Goal: Check status

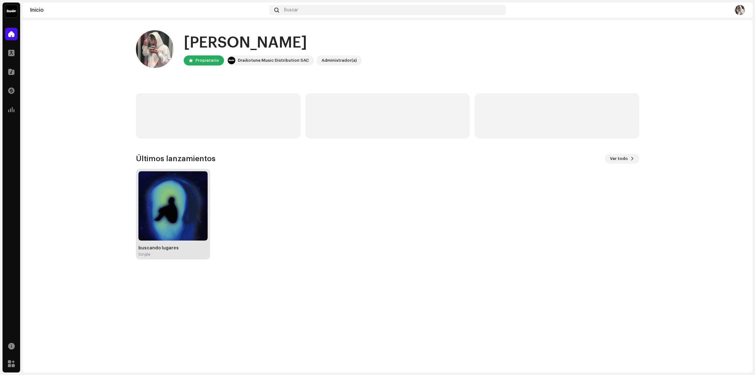
click at [190, 209] on img at bounding box center [172, 205] width 69 height 69
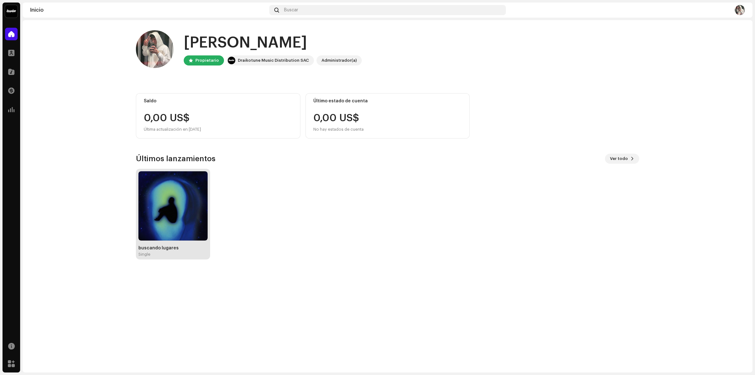
click at [173, 187] on img at bounding box center [172, 205] width 69 height 69
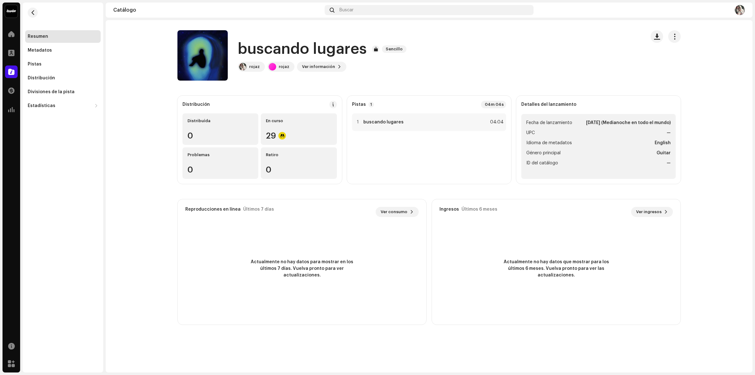
click at [601, 142] on li "Idioma de metadatos English" at bounding box center [598, 143] width 144 height 8
click at [607, 122] on strong "[DATE] (Medianoche en todo el mundo)" at bounding box center [628, 123] width 85 height 8
click at [51, 56] on div "Metadatos" at bounding box center [63, 50] width 76 height 13
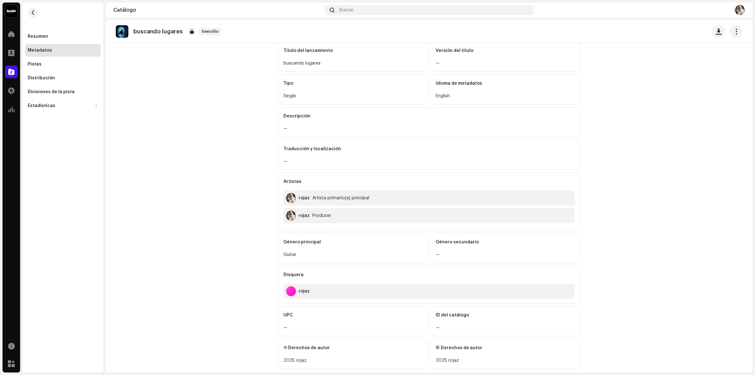
scroll to position [52, 0]
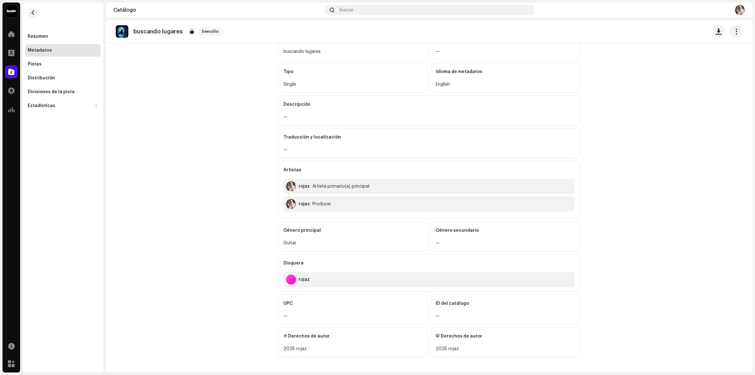
click at [307, 309] on div "UPC" at bounding box center [353, 304] width 139 height 18
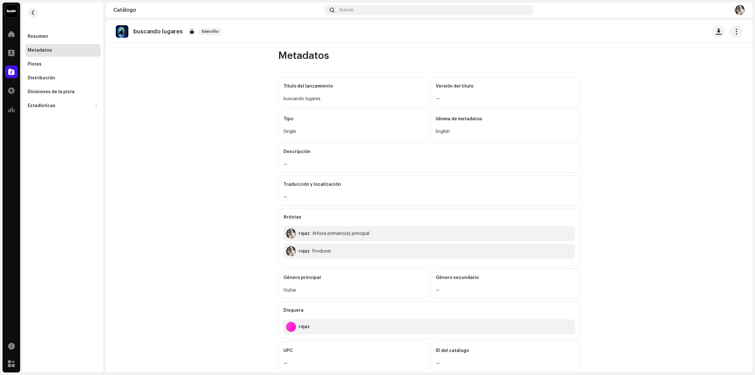
scroll to position [0, 0]
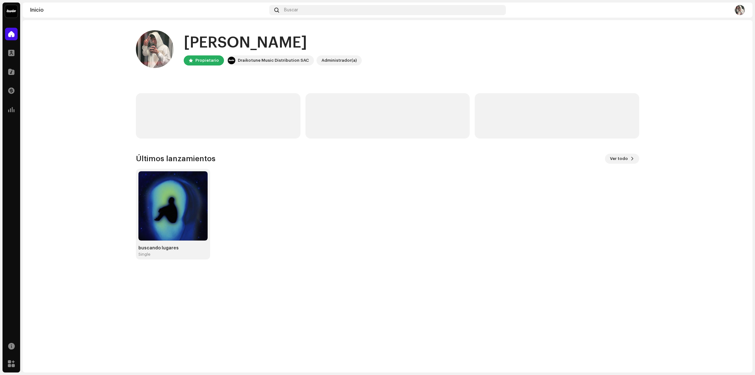
drag, startPoint x: 0, startPoint y: 0, endPoint x: 93, endPoint y: 82, distance: 124.4
click at [93, 82] on home-home "Hola, , Ramiro Propietario Draikotune Music Distribution SAC Administrador(a) Ú…" at bounding box center [388, 144] width 730 height 249
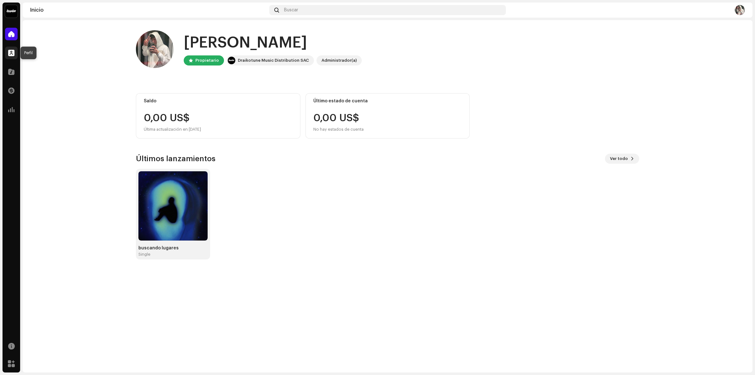
click at [7, 54] on div at bounding box center [11, 53] width 13 height 13
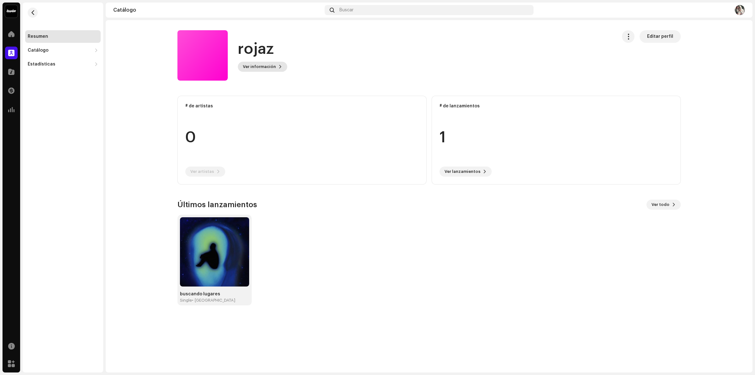
click at [265, 68] on span "Ver información" at bounding box center [259, 66] width 33 height 13
click at [351, 74] on div "rojaz 1064108 Descripción —" at bounding box center [377, 187] width 755 height 375
click at [658, 35] on span "Editar perfil" at bounding box center [660, 36] width 26 height 13
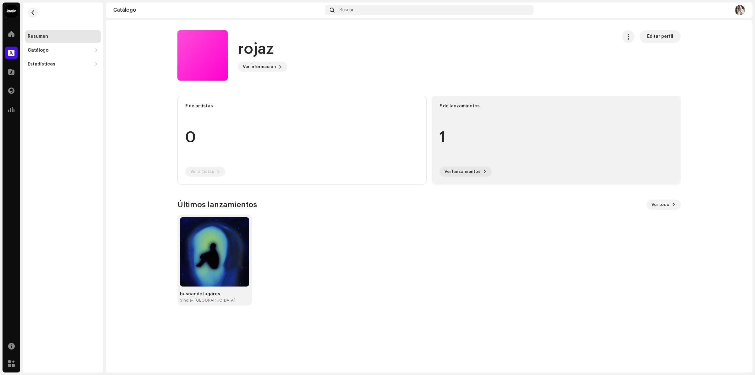
click at [473, 166] on div "# de lanzamientos 1 Ver lanzamientos" at bounding box center [556, 140] width 249 height 89
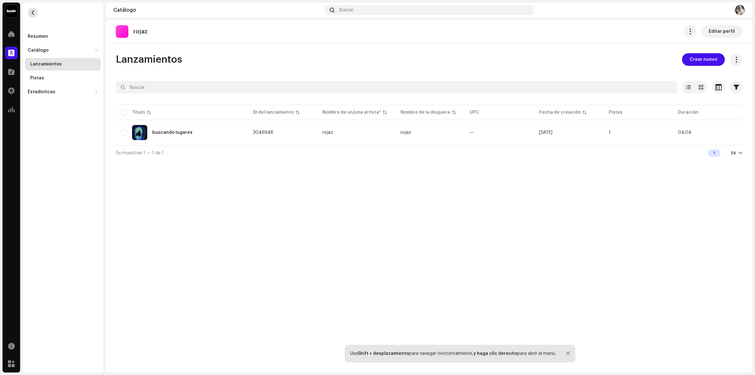
click at [35, 14] on span "button" at bounding box center [33, 12] width 5 height 5
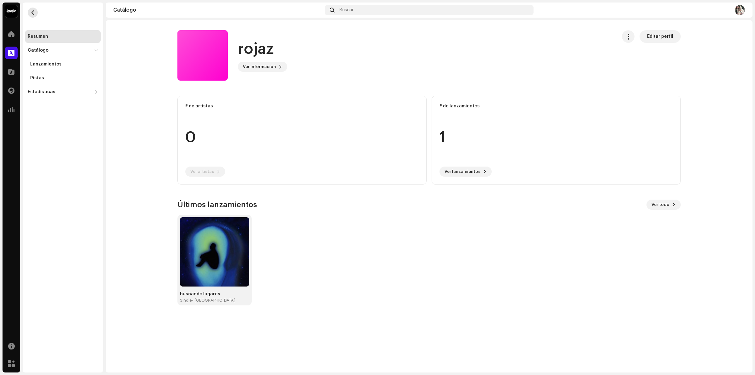
click at [35, 14] on span "button" at bounding box center [33, 12] width 5 height 5
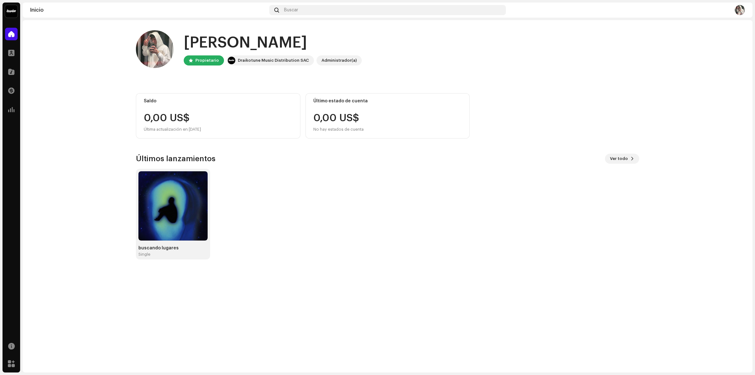
click at [336, 60] on div "Administrador(a)" at bounding box center [339, 61] width 35 height 8
click at [272, 61] on div "Draikotune Music Distribution SAC" at bounding box center [273, 61] width 71 height 8
click at [740, 10] on div at bounding box center [627, 10] width 237 height 10
click at [740, 10] on img at bounding box center [740, 10] width 10 height 10
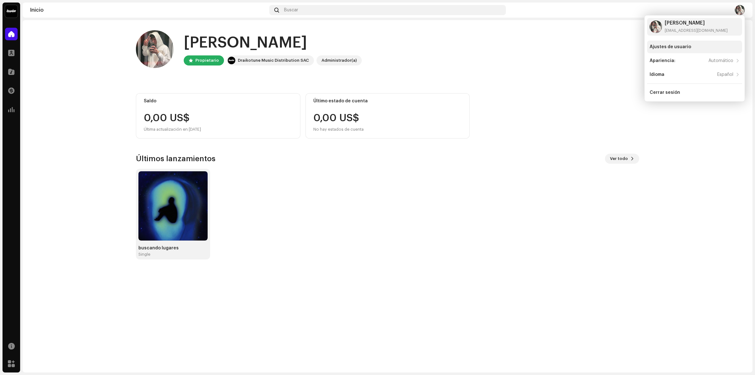
click at [667, 45] on div "Ajustes de usuario" at bounding box center [671, 46] width 42 height 5
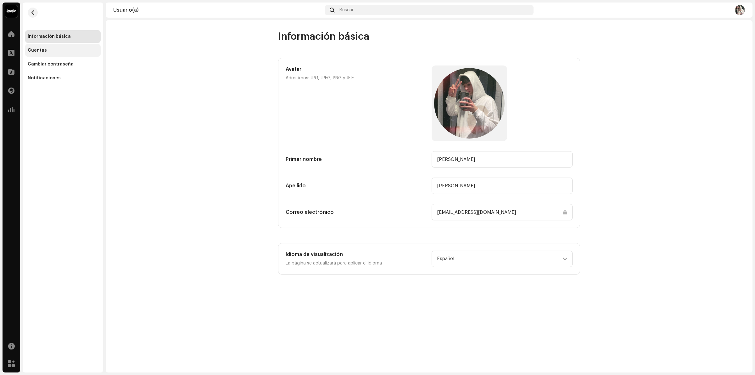
click at [47, 53] on div "Cuentas" at bounding box center [63, 50] width 76 height 13
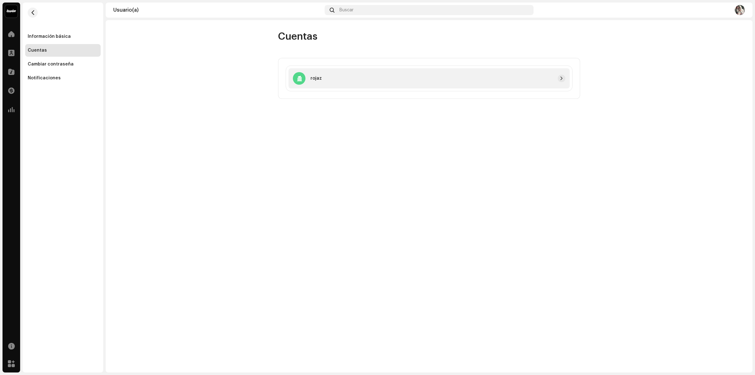
click at [352, 84] on div "rojaz" at bounding box center [429, 78] width 281 height 20
click at [443, 85] on div "rojaz" at bounding box center [429, 78] width 281 height 20
click at [47, 62] on div "Cambiar contraseña" at bounding box center [51, 64] width 46 height 5
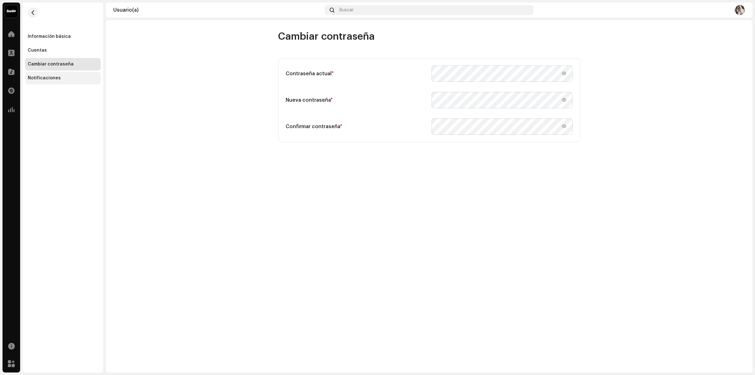
click at [54, 81] on div "Notificaciones" at bounding box center [63, 78] width 76 height 13
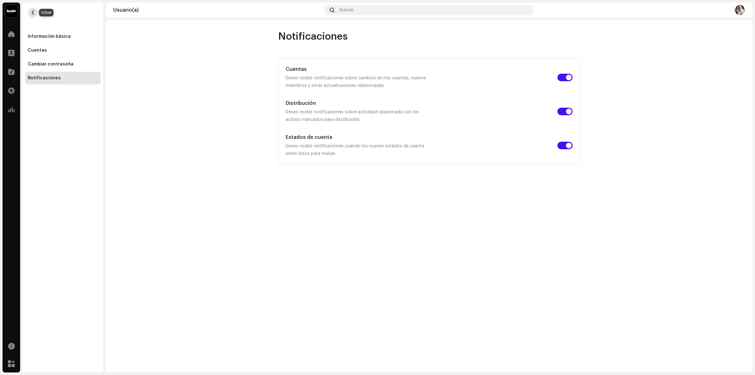
click at [31, 12] on span "button" at bounding box center [33, 12] width 5 height 5
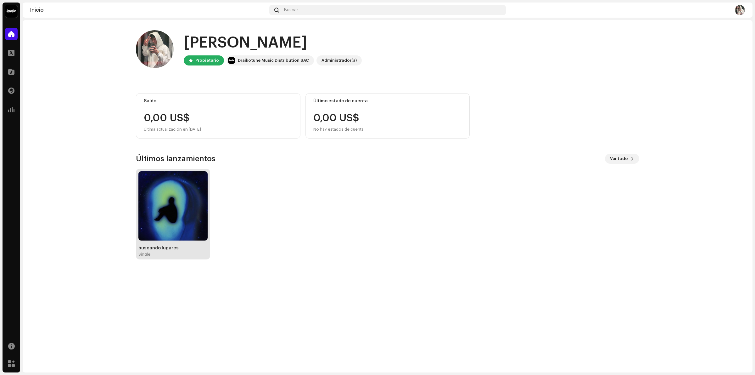
click at [168, 230] on img at bounding box center [172, 205] width 69 height 69
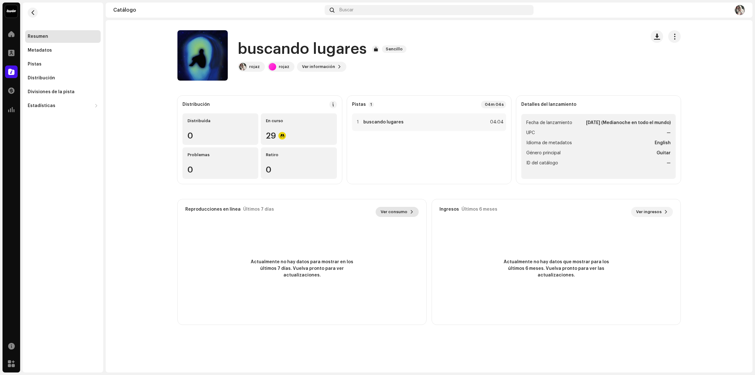
click at [408, 210] on button "Ver consumo" at bounding box center [397, 212] width 43 height 10
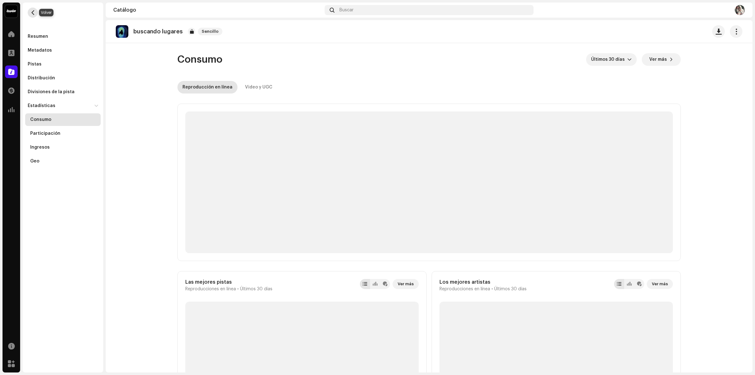
click at [31, 12] on span "button" at bounding box center [33, 12] width 5 height 5
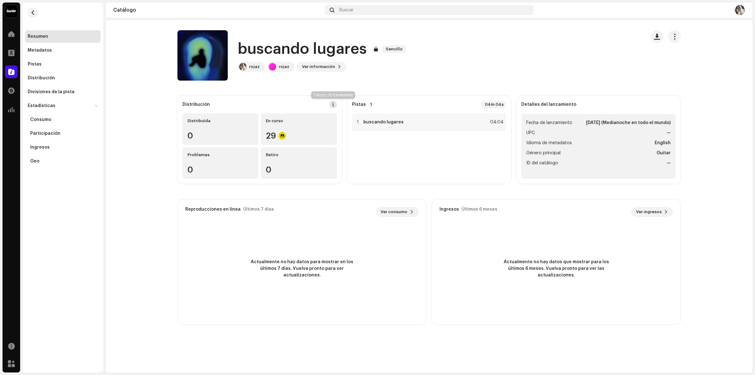
click at [329, 103] on button at bounding box center [333, 105] width 8 height 8
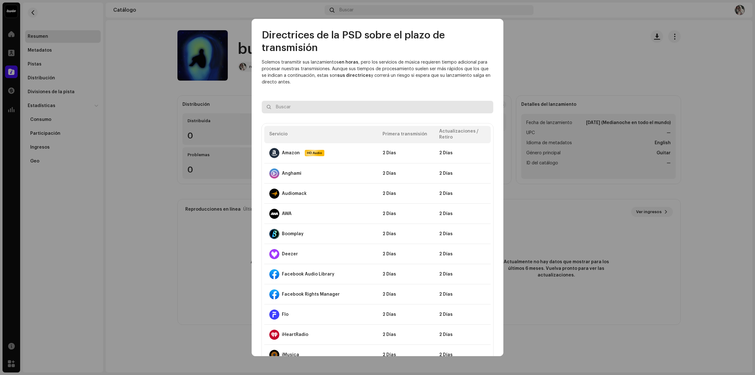
click at [220, 108] on div "Directrices de la PSD sobre el plazo de transmisión Solemos transmitir sus lanz…" at bounding box center [377, 187] width 755 height 375
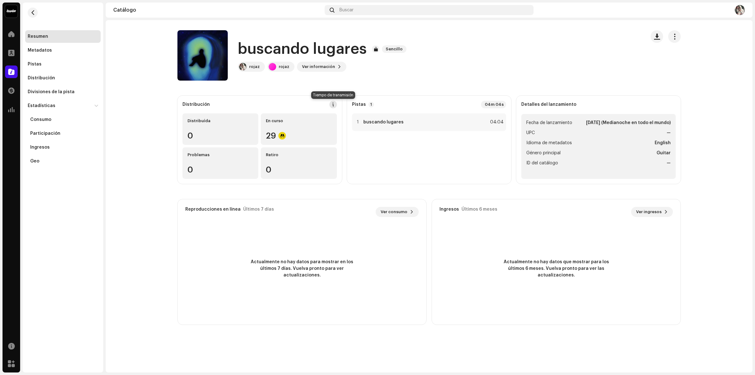
click at [331, 105] on span at bounding box center [333, 104] width 4 height 5
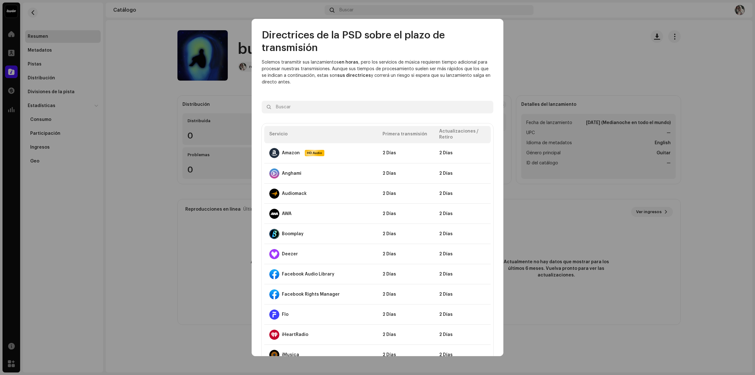
click at [200, 91] on div "Directrices de la PSD sobre el plazo de transmisión Solemos transmitir sus lanz…" at bounding box center [377, 187] width 755 height 375
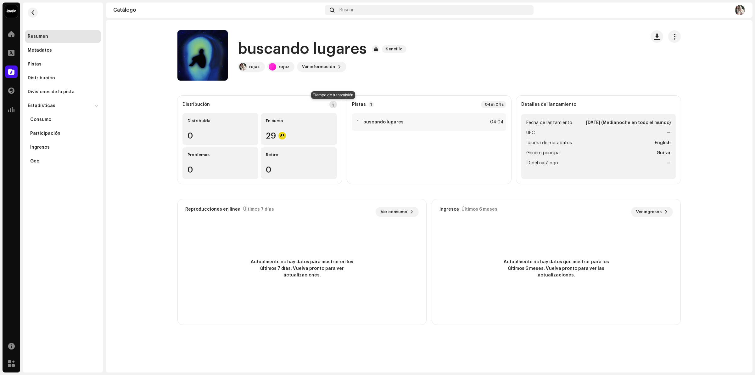
click at [334, 104] on span at bounding box center [333, 104] width 4 height 5
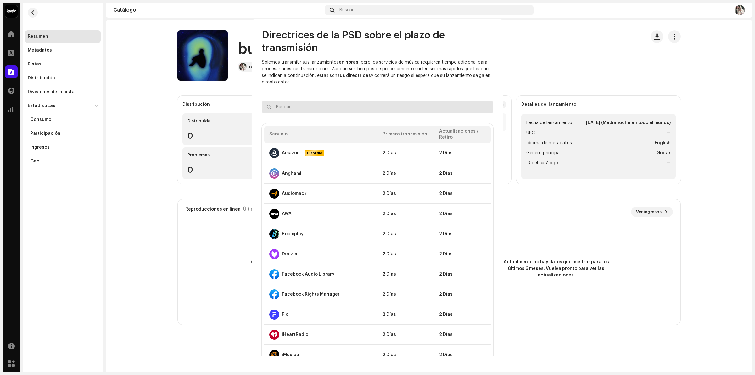
click at [207, 70] on div "Directrices de la PSD sobre el plazo de transmisión Solemos transmitir sus lanz…" at bounding box center [377, 187] width 755 height 375
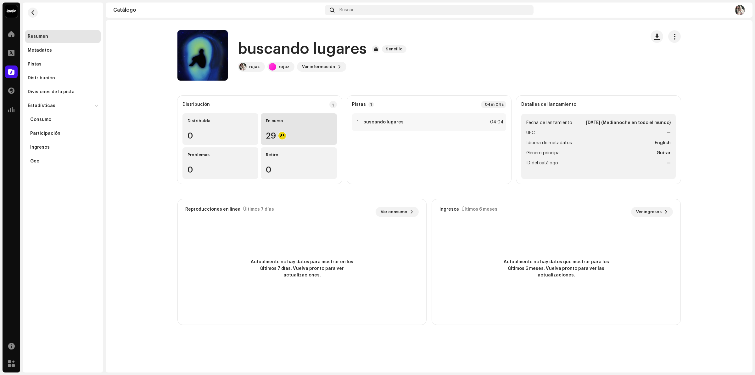
click at [267, 120] on div "En curso" at bounding box center [299, 120] width 66 height 5
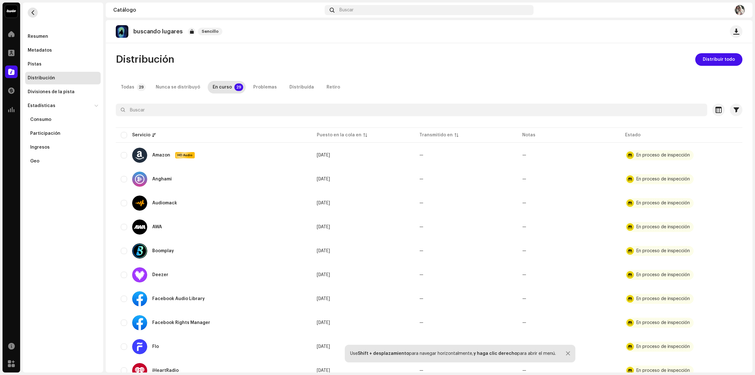
click at [37, 12] on button "button" at bounding box center [33, 13] width 10 height 10
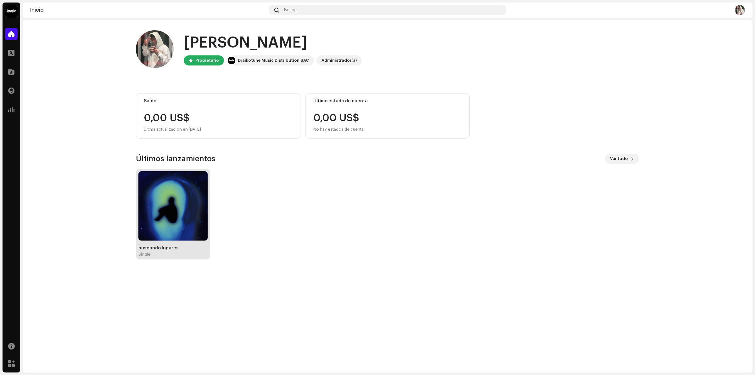
click at [188, 206] on img at bounding box center [172, 205] width 69 height 69
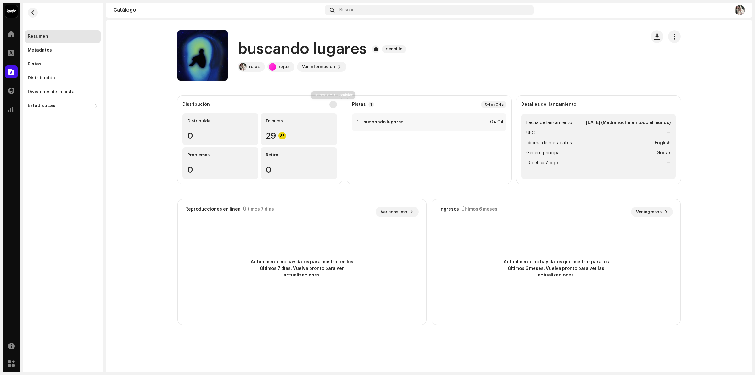
click at [335, 104] on span at bounding box center [333, 104] width 4 height 5
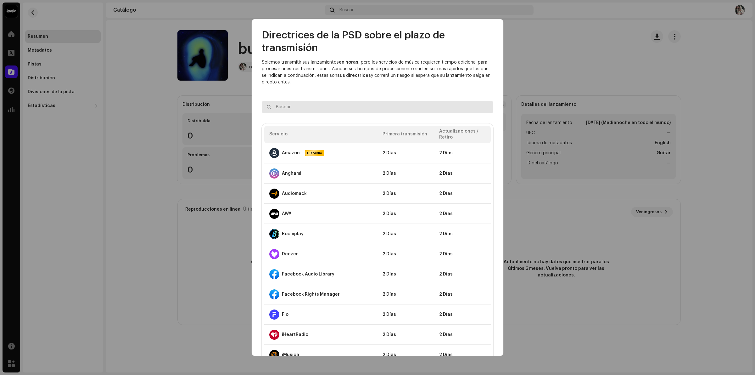
click at [238, 125] on div "Directrices de la PSD sobre el plazo de transmisión Solemos transmitir sus lanz…" at bounding box center [377, 187] width 755 height 375
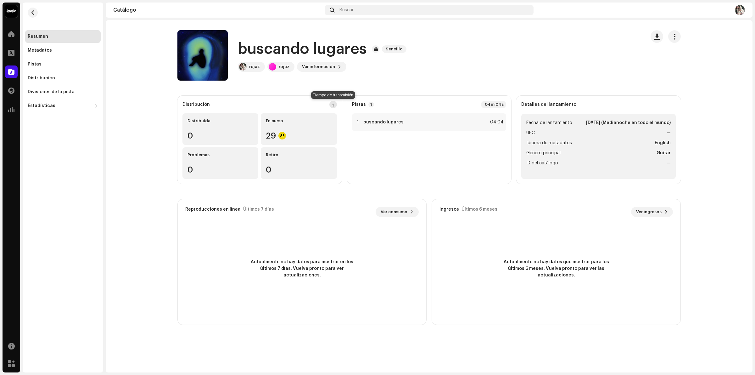
click at [332, 104] on span at bounding box center [333, 104] width 4 height 5
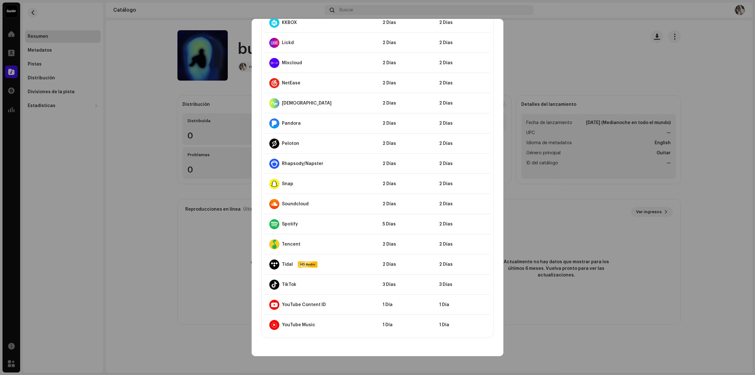
scroll to position [433, 0]
click at [388, 223] on td "5 Días" at bounding box center [406, 223] width 57 height 20
click at [287, 225] on div "Spotify" at bounding box center [290, 223] width 16 height 5
click at [272, 223] on div at bounding box center [274, 223] width 10 height 10
click at [156, 54] on div "Directrices de la PSD sobre el plazo de transmisión Solemos transmitir sus lanz…" at bounding box center [377, 187] width 755 height 375
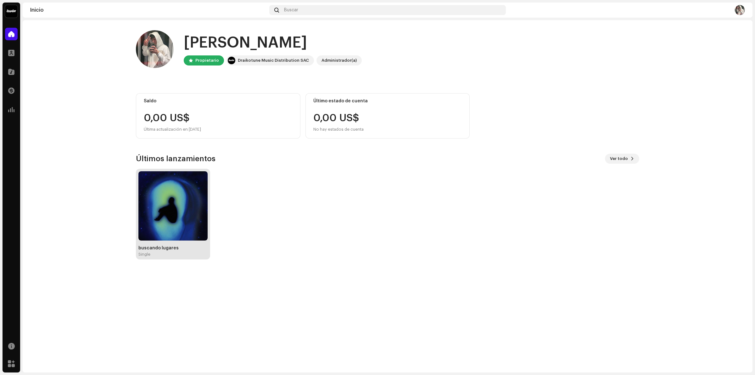
click at [184, 223] on img at bounding box center [172, 205] width 69 height 69
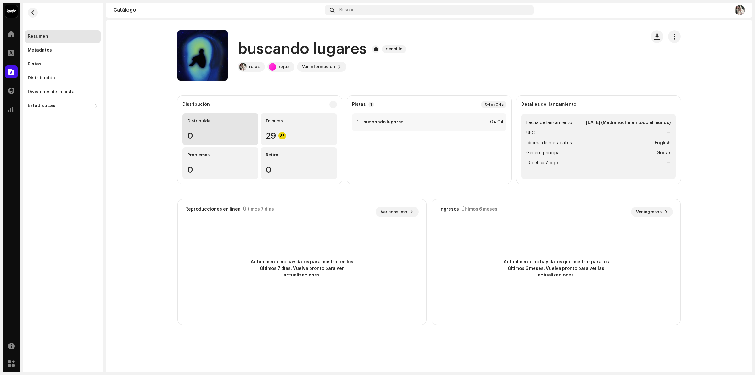
click at [205, 132] on div "0" at bounding box center [221, 136] width 66 height 8
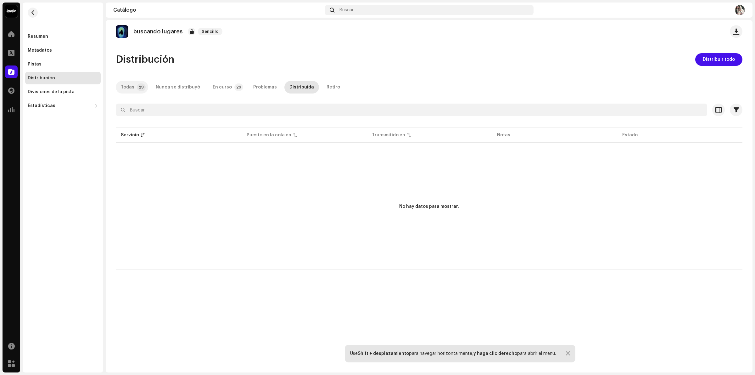
click at [132, 90] on div "Todas" at bounding box center [128, 87] width 14 height 13
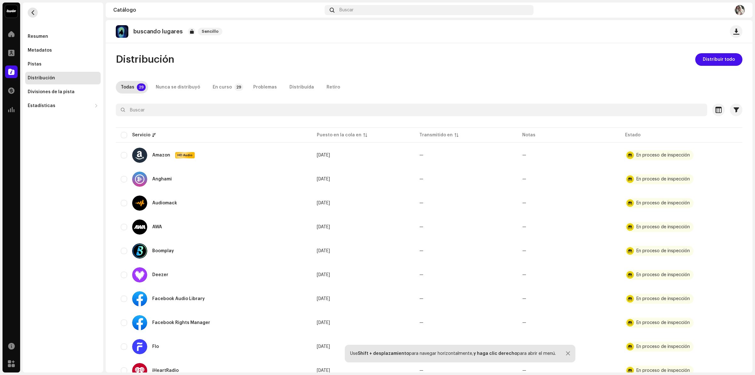
click at [34, 13] on span "button" at bounding box center [33, 12] width 5 height 5
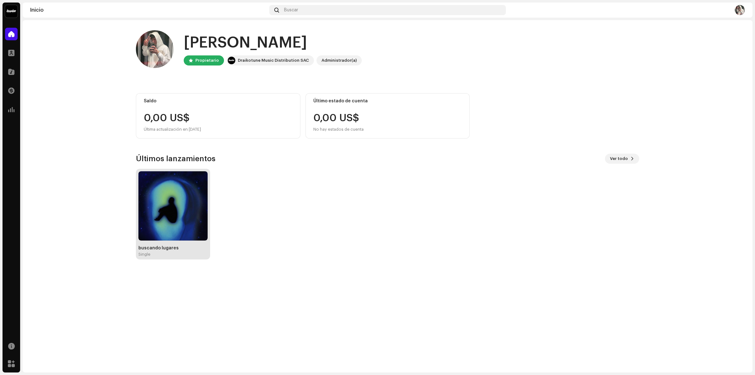
click at [184, 186] on img at bounding box center [172, 205] width 69 height 69
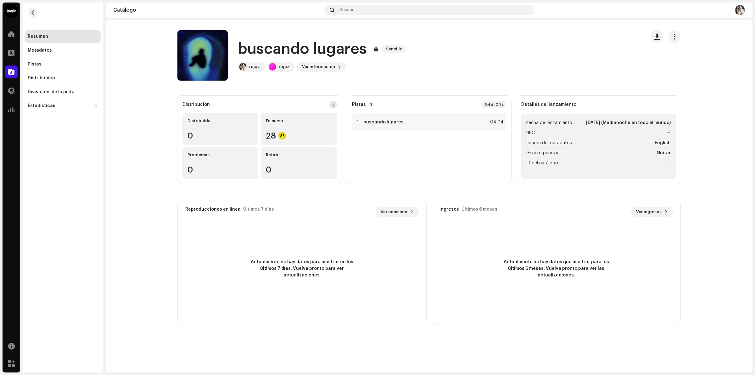
click at [335, 105] on span at bounding box center [333, 104] width 4 height 5
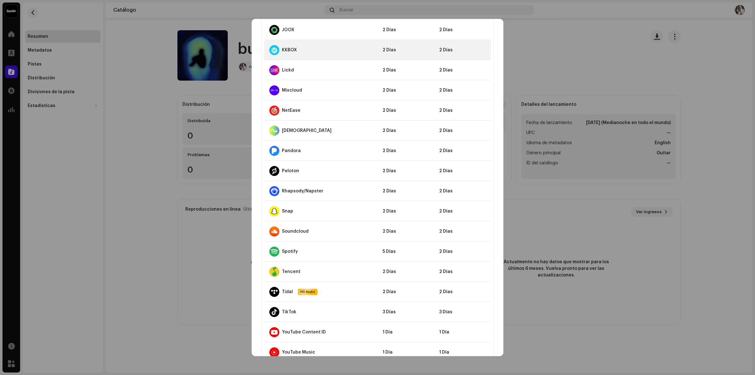
scroll to position [433, 0]
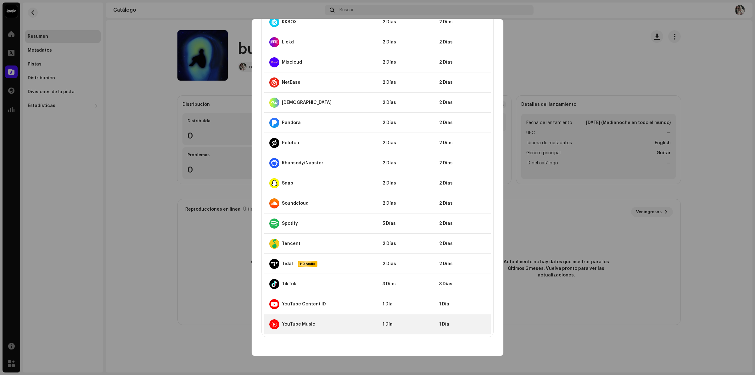
click at [312, 329] on td "YouTube Music" at bounding box center [320, 324] width 113 height 20
drag, startPoint x: 312, startPoint y: 324, endPoint x: 331, endPoint y: 319, distance: 19.1
click at [313, 324] on div "YouTube Music" at bounding box center [298, 324] width 33 height 5
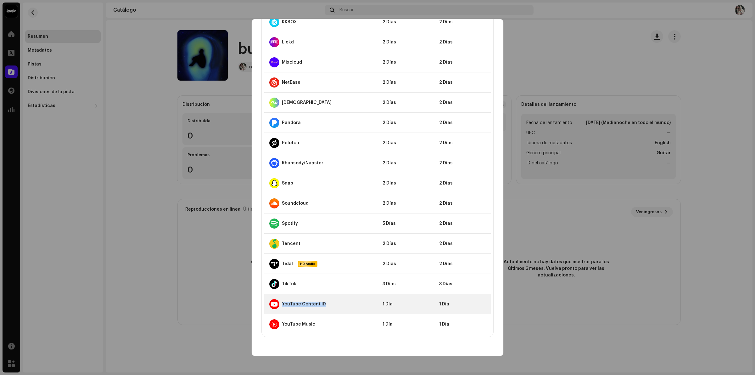
drag, startPoint x: 330, startPoint y: 305, endPoint x: 282, endPoint y: 301, distance: 48.9
click at [282, 301] on div "YouTube Content ID" at bounding box center [320, 304] width 103 height 10
copy div "YouTube Content ID"
click at [355, 343] on div "Directrices de la PSD sobre el plazo de transmisión Solemos transmitir sus lanz…" at bounding box center [378, 187] width 252 height 337
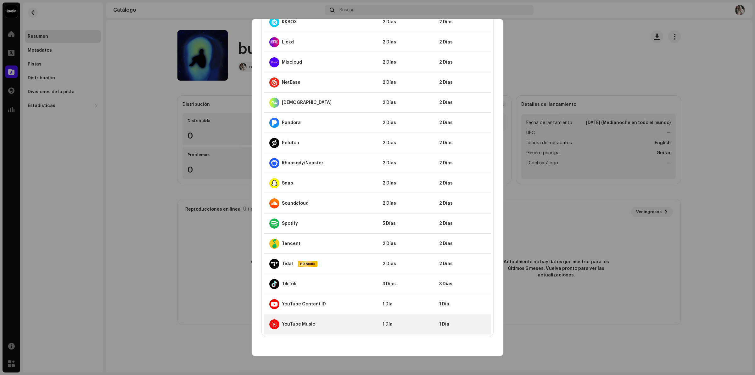
click at [353, 317] on td "YouTube Music" at bounding box center [320, 324] width 113 height 20
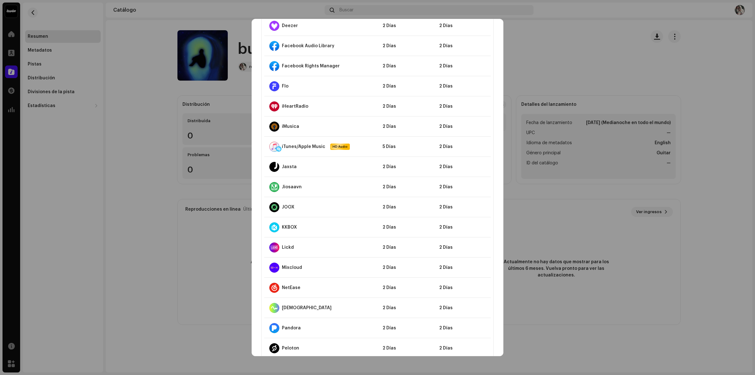
scroll to position [197, 0]
